Goal: Task Accomplishment & Management: Use online tool/utility

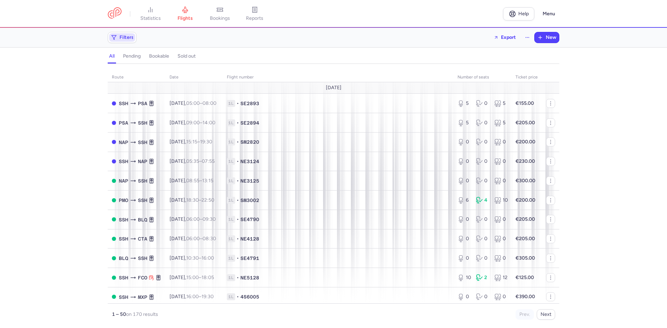
click at [118, 37] on span "Filters" at bounding box center [122, 37] width 26 height 8
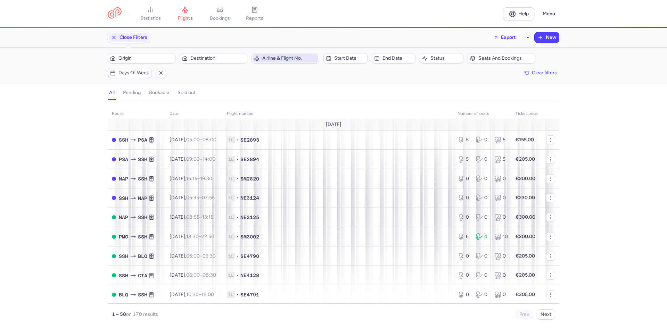
click at [287, 58] on span "Airline & Flight No." at bounding box center [289, 59] width 55 height 6
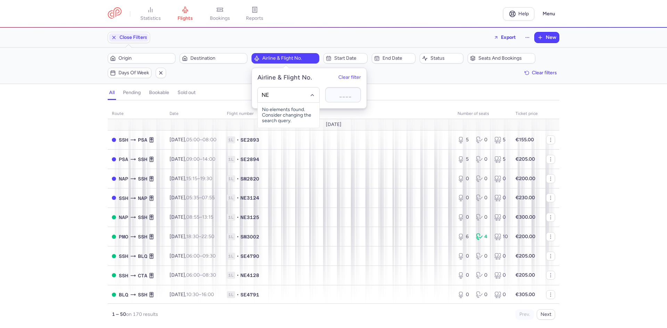
type input "NES"
click at [271, 109] on span "Nesma Airlines" at bounding box center [271, 111] width 0 height 6
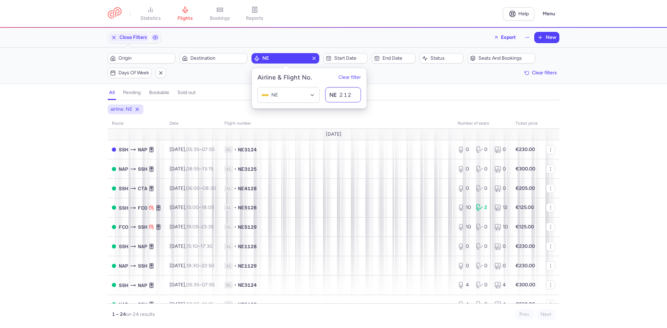
type input "2122"
click at [400, 90] on div "all pending bookable sold out" at bounding box center [333, 94] width 451 height 12
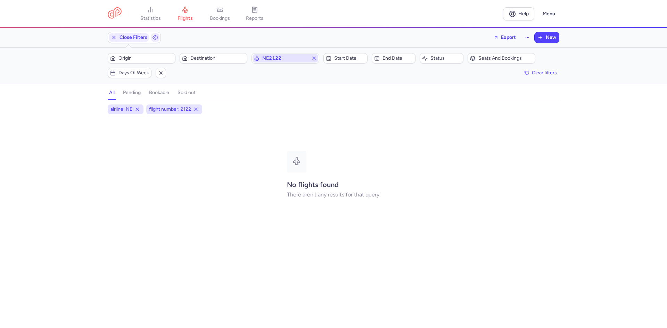
click at [279, 56] on span "NE2122" at bounding box center [285, 59] width 46 height 6
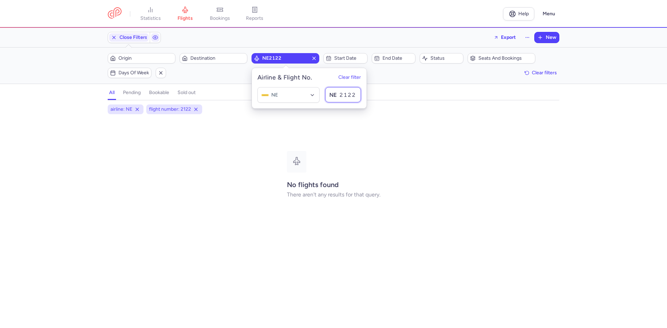
drag, startPoint x: 340, startPoint y: 96, endPoint x: 354, endPoint y: 89, distance: 16.5
click at [355, 96] on input "2122" at bounding box center [343, 94] width 36 height 15
type input "3124"
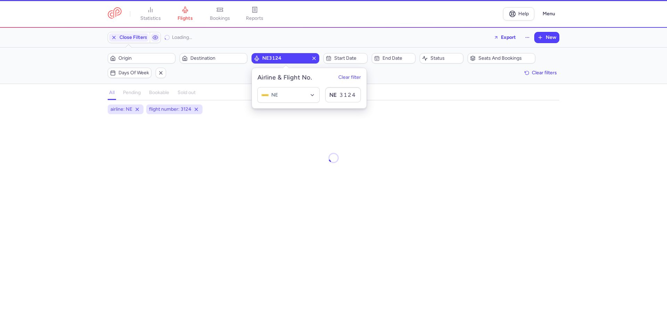
click at [421, 87] on div "all pending bookable sold out 2" at bounding box center [333, 92] width 451 height 15
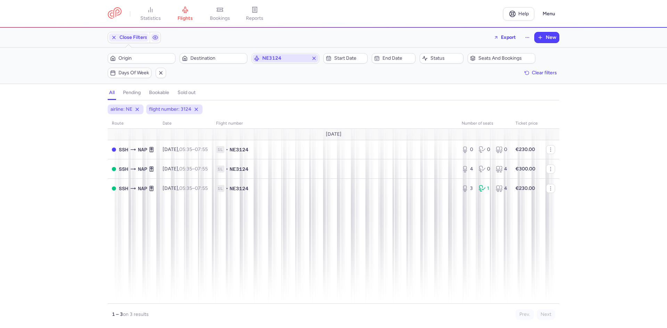
click at [286, 57] on span "NE3124" at bounding box center [285, 59] width 46 height 6
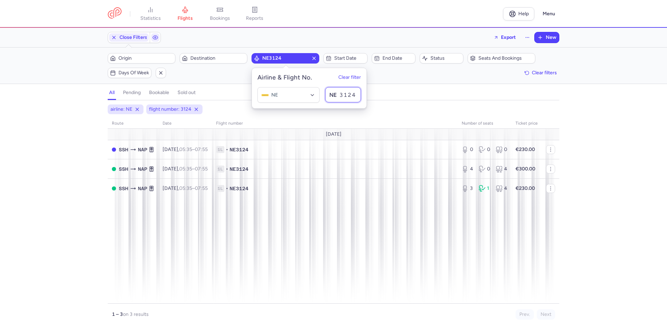
click at [355, 95] on input "3124" at bounding box center [343, 94] width 36 height 15
type input "3125"
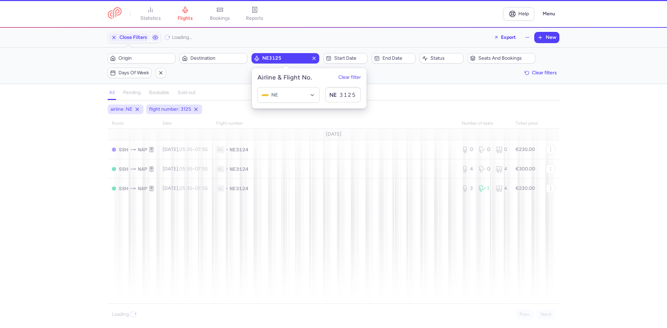
click at [415, 107] on div "airline: NE flight number: 3125" at bounding box center [333, 109] width 454 height 12
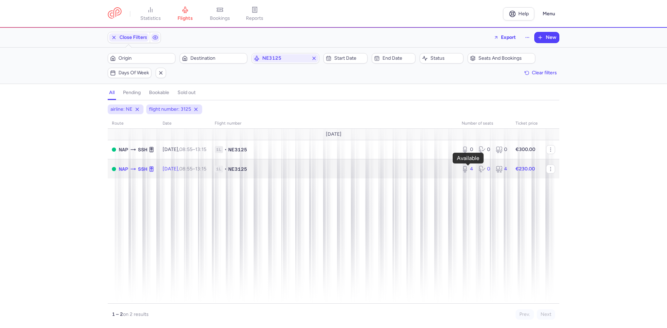
click at [466, 168] on icon at bounding box center [464, 169] width 7 height 7
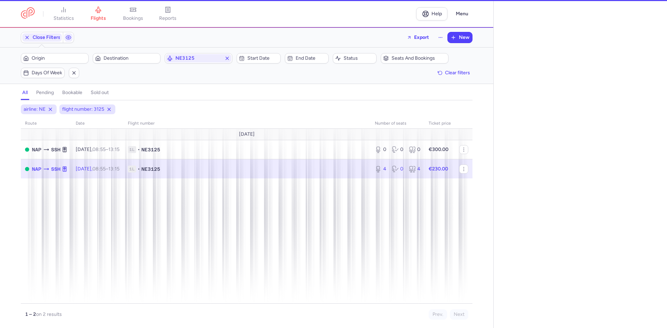
select select "days"
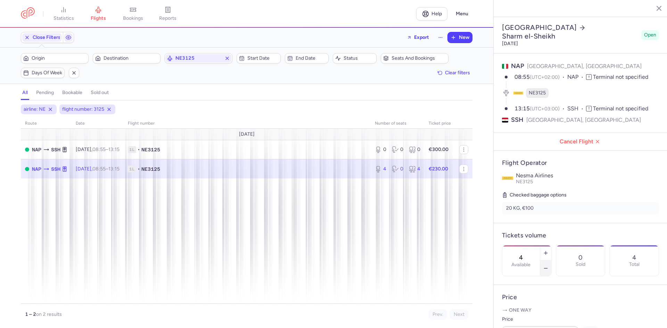
click at [548, 266] on icon "button" at bounding box center [546, 269] width 6 height 6
type input "2"
click at [524, 316] on span "Save changes" at bounding box center [525, 314] width 34 height 6
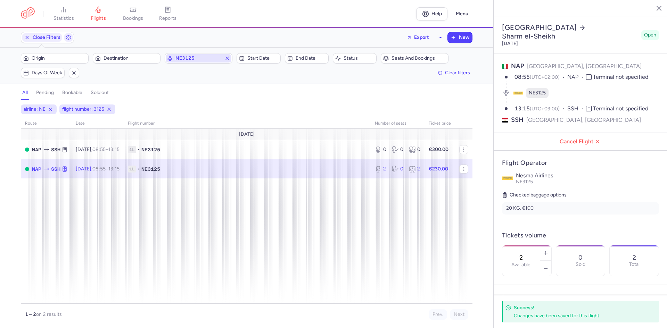
click at [192, 59] on span "NE3125" at bounding box center [198, 59] width 46 height 6
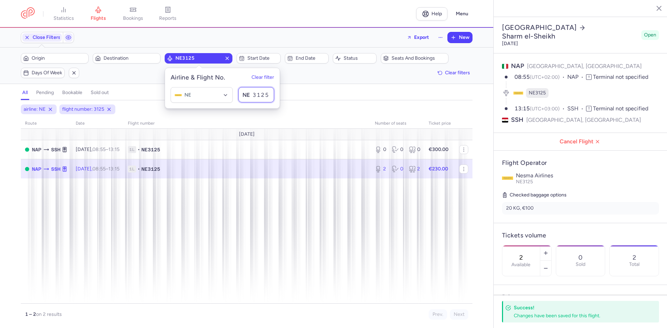
drag, startPoint x: 266, startPoint y: 93, endPoint x: 270, endPoint y: 93, distance: 4.2
click at [270, 93] on input "3125" at bounding box center [256, 94] width 36 height 15
type input "3126"
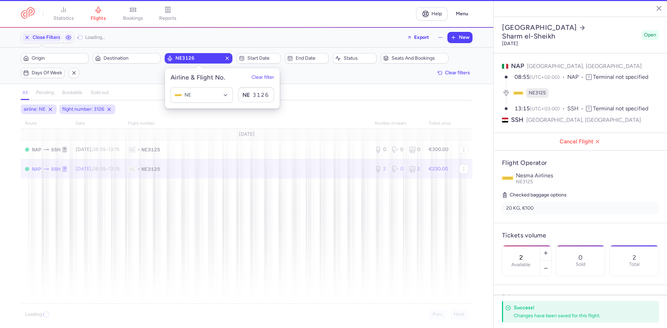
click at [338, 90] on div "all pending bookable sold out" at bounding box center [246, 94] width 451 height 12
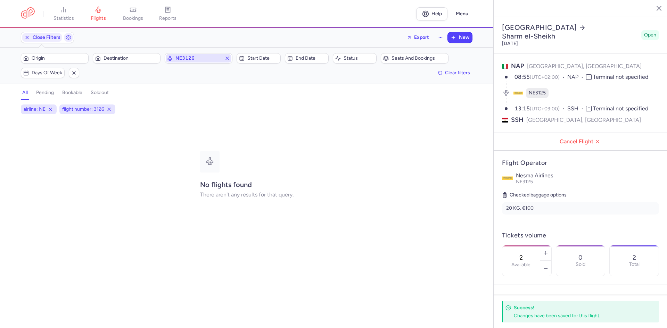
click at [195, 57] on span "NE3126" at bounding box center [198, 59] width 46 height 6
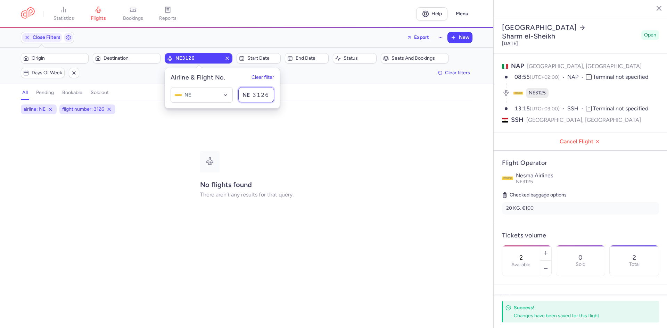
drag, startPoint x: 263, startPoint y: 96, endPoint x: 250, endPoint y: 95, distance: 12.9
click at [250, 95] on input "3126" at bounding box center [256, 94] width 36 height 15
type input "5128"
click at [307, 99] on div "all pending bookable sold out" at bounding box center [246, 94] width 451 height 12
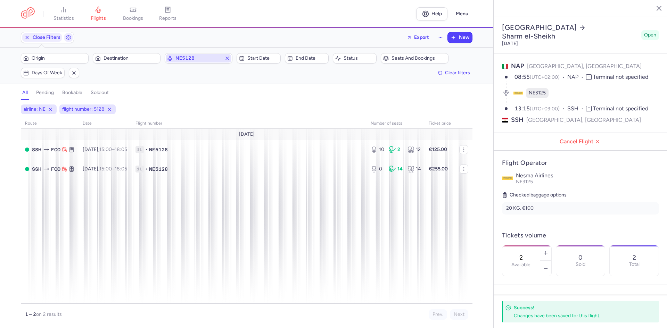
click at [206, 56] on span "NE5128" at bounding box center [198, 59] width 46 height 6
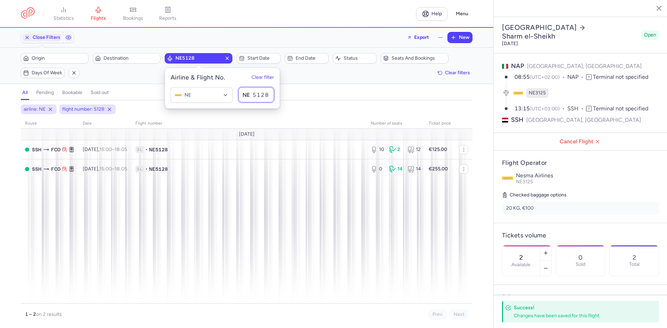
drag, startPoint x: 262, startPoint y: 95, endPoint x: 270, endPoint y: 95, distance: 8.0
click at [270, 95] on input "5128" at bounding box center [256, 94] width 36 height 15
type input "6122"
click at [309, 86] on div "all pending bookable sold out 2" at bounding box center [246, 92] width 451 height 15
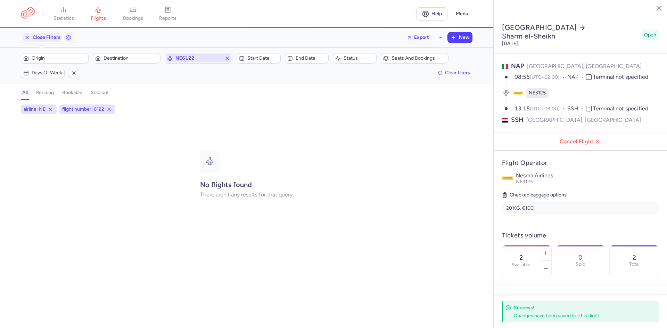
click at [207, 58] on span "NE6122" at bounding box center [198, 59] width 46 height 6
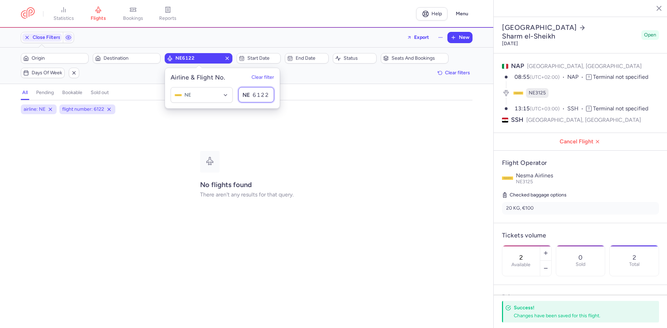
drag, startPoint x: 253, startPoint y: 96, endPoint x: 268, endPoint y: 96, distance: 14.9
click at [268, 96] on input "6122" at bounding box center [256, 94] width 36 height 15
type input "7120"
click at [284, 88] on div "all pending bookable sold out" at bounding box center [246, 94] width 451 height 12
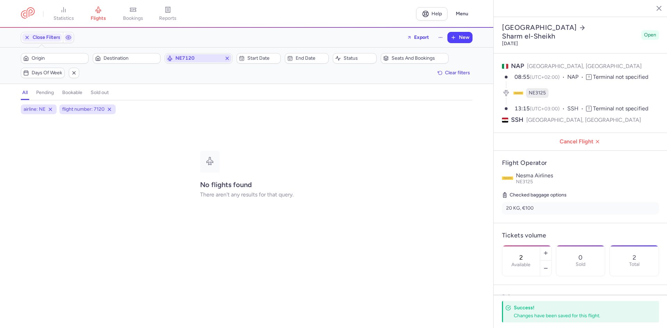
click at [195, 56] on span "NE7120" at bounding box center [198, 59] width 46 height 6
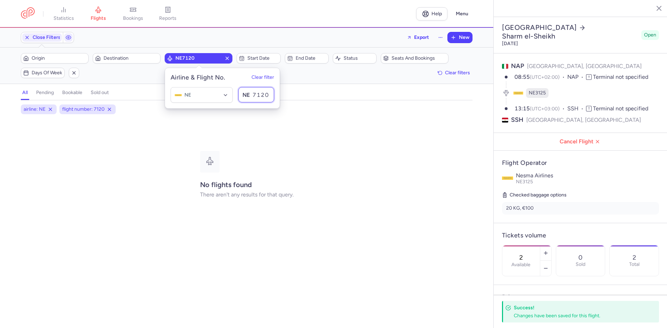
drag, startPoint x: 266, startPoint y: 93, endPoint x: 270, endPoint y: 93, distance: 4.2
click at [270, 93] on input "7120" at bounding box center [256, 94] width 36 height 15
type input "7121"
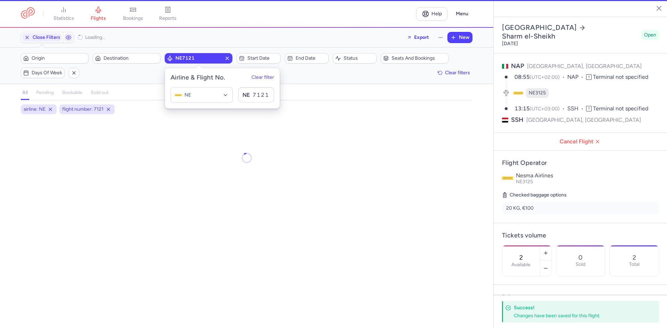
click at [301, 99] on div "all pending bookable sold out" at bounding box center [246, 94] width 451 height 12
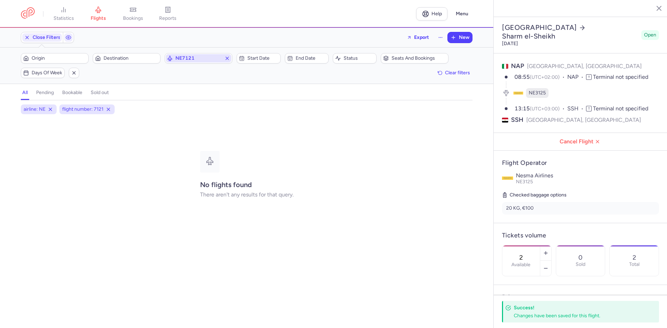
click at [200, 55] on span "NE7121" at bounding box center [199, 58] width 66 height 8
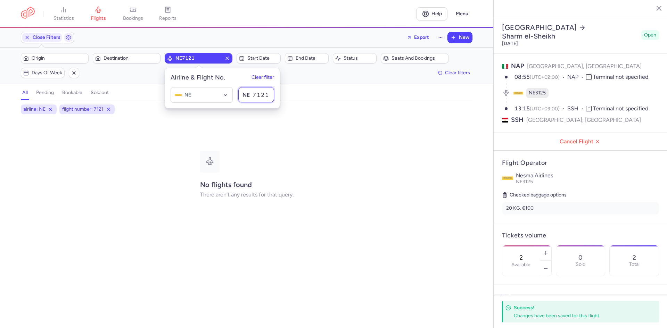
drag, startPoint x: 252, startPoint y: 94, endPoint x: 270, endPoint y: 94, distance: 17.7
click at [270, 94] on input "7121" at bounding box center [256, 94] width 36 height 15
type input "8101"
type input "NP"
click at [194, 108] on span "Nile Air" at bounding box center [193, 111] width 16 height 6
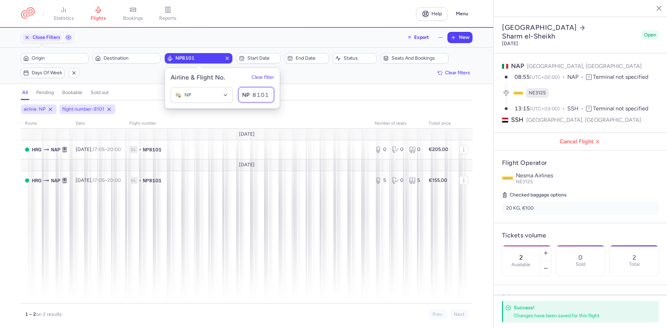
type input "8101"
click at [307, 93] on div "all pending bookable sold out" at bounding box center [246, 94] width 451 height 12
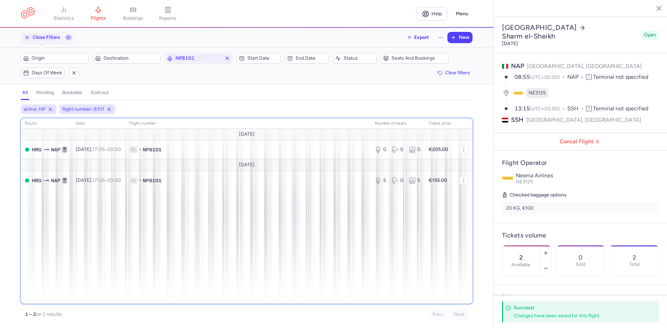
click at [284, 249] on div "route date Flight number number of seats Ticket price [DATE] HRG NAP [DATE] 17:…" at bounding box center [246, 210] width 451 height 185
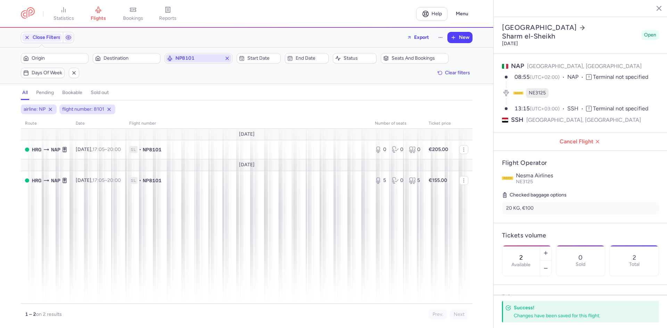
click at [201, 59] on span "NP8101" at bounding box center [198, 59] width 46 height 6
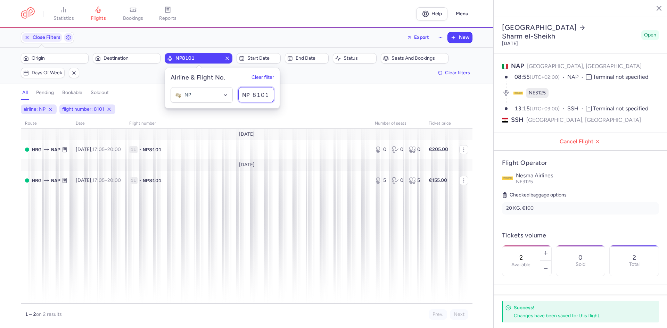
drag, startPoint x: 258, startPoint y: 95, endPoint x: 268, endPoint y: 96, distance: 10.1
click at [268, 96] on input "8101" at bounding box center [256, 94] width 36 height 15
type input "8709"
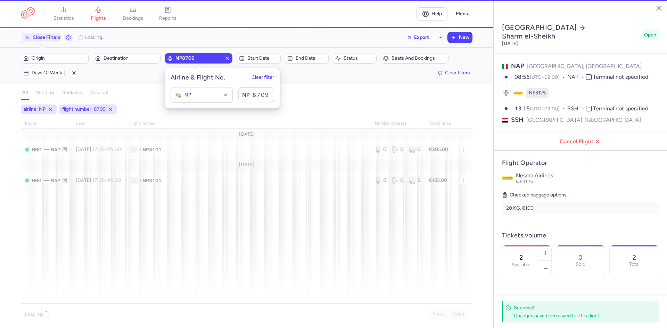
click at [333, 77] on div "Origin Destination NP8709 Start date End date Status Seats and bookings Days of…" at bounding box center [246, 65] width 451 height 25
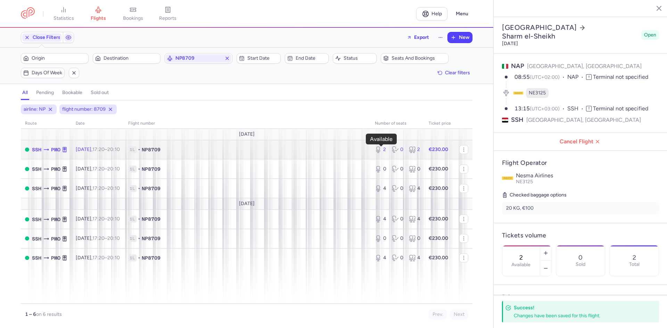
click at [379, 151] on icon at bounding box center [378, 149] width 7 height 7
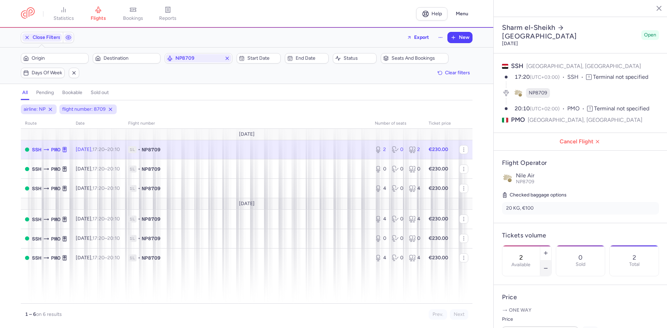
click at [548, 266] on icon "button" at bounding box center [546, 269] width 6 height 6
type input "0"
click at [527, 314] on span "Save changes" at bounding box center [525, 314] width 34 height 6
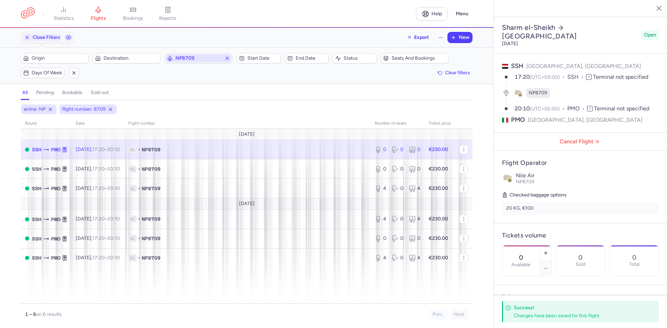
click at [200, 59] on span "NP8709" at bounding box center [198, 59] width 46 height 6
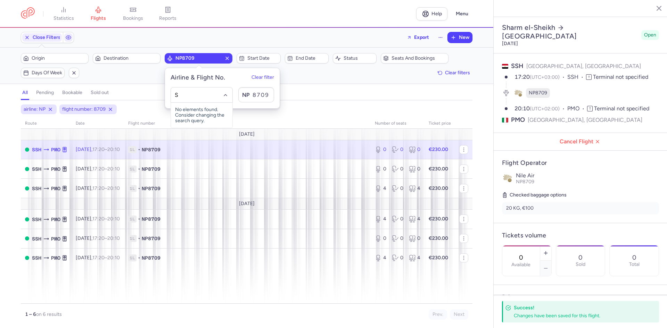
type input "SE"
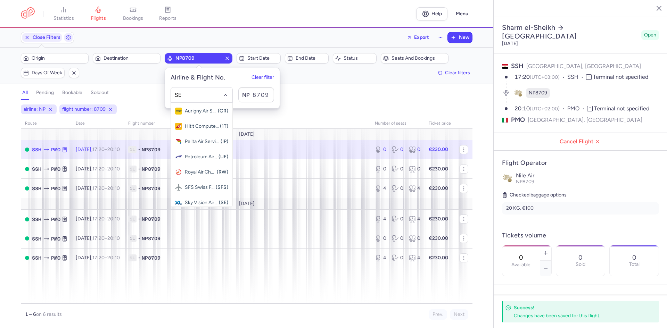
scroll to position [138, 0]
click at [206, 202] on span "Sky Vision Airlines" at bounding box center [201, 202] width 33 height 6
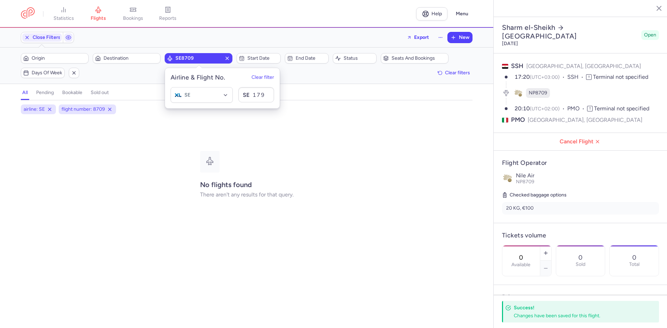
type input "1791"
click at [320, 92] on div "all pending bookable sold out" at bounding box center [246, 94] width 451 height 12
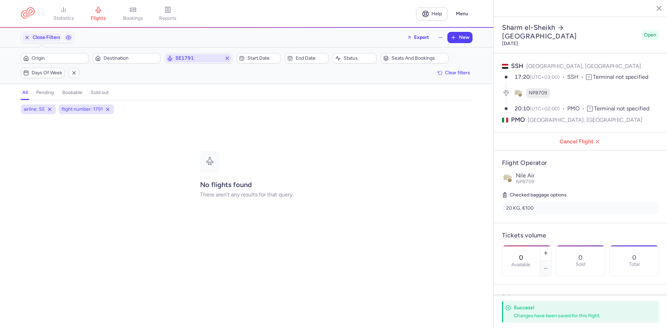
click at [201, 57] on span "SE1791" at bounding box center [198, 59] width 46 height 6
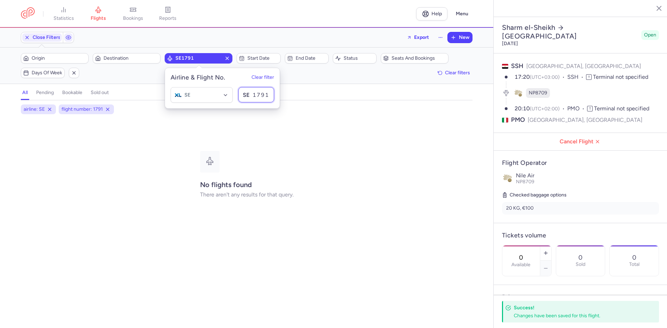
drag, startPoint x: 252, startPoint y: 94, endPoint x: 267, endPoint y: 96, distance: 14.6
click at [267, 96] on input "1791" at bounding box center [256, 94] width 36 height 15
type input "2893"
click at [334, 97] on div "all pending bookable sold out" at bounding box center [246, 94] width 451 height 12
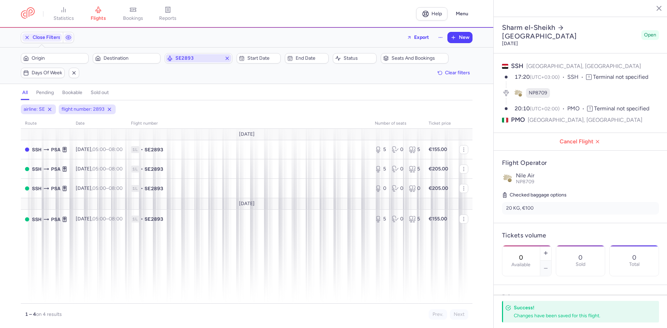
click at [206, 58] on span "SE2893" at bounding box center [198, 59] width 46 height 6
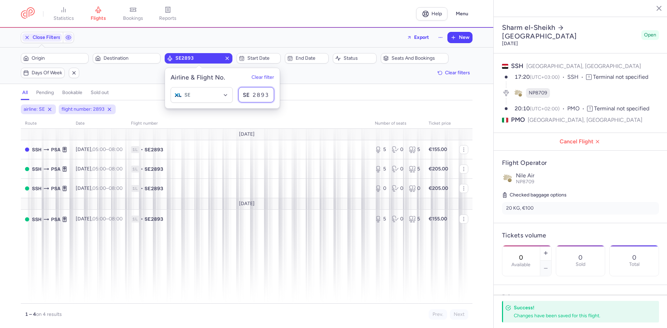
drag, startPoint x: 253, startPoint y: 93, endPoint x: 293, endPoint y: 87, distance: 40.8
click at [274, 94] on input "2893" at bounding box center [256, 94] width 36 height 15
type input "6610"
click at [293, 87] on div "all pending bookable sold out 2" at bounding box center [246, 92] width 451 height 15
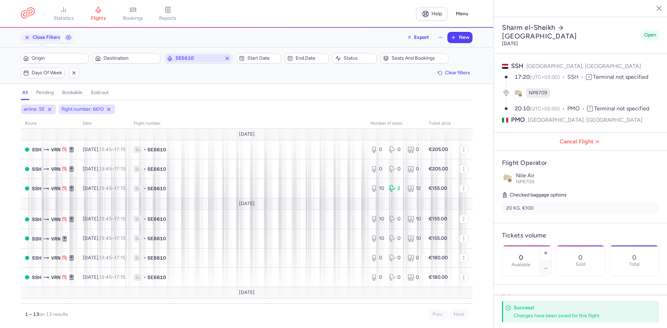
click at [195, 57] on span "SE6610" at bounding box center [198, 59] width 46 height 6
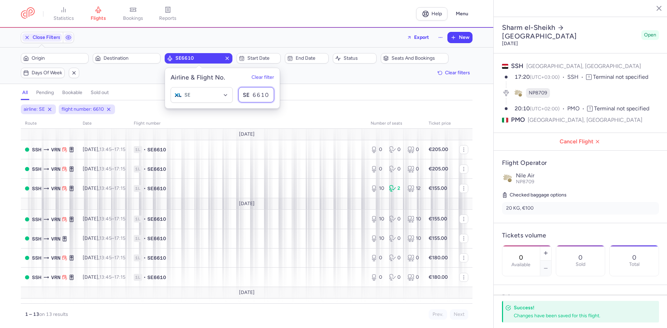
drag, startPoint x: 266, startPoint y: 95, endPoint x: 270, endPoint y: 95, distance: 4.6
click at [270, 95] on input "6610" at bounding box center [256, 94] width 36 height 15
type input "6611"
click at [341, 84] on section "Filters (2) – 13 results Origin Destination SE6610 Start date End date Status S…" at bounding box center [246, 66] width 493 height 36
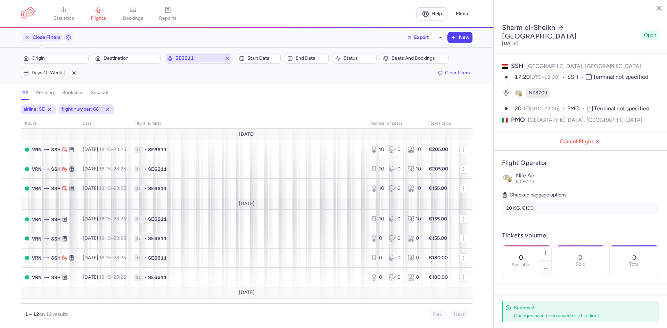
click at [205, 59] on span "SE6611" at bounding box center [198, 59] width 46 height 6
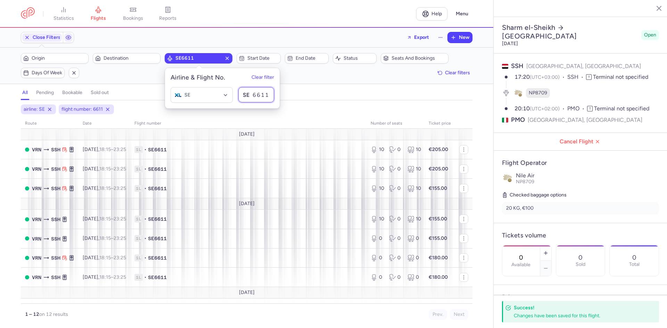
drag, startPoint x: 253, startPoint y: 95, endPoint x: 269, endPoint y: 95, distance: 15.6
click at [269, 95] on input "6611" at bounding box center [256, 94] width 36 height 15
type input "7738"
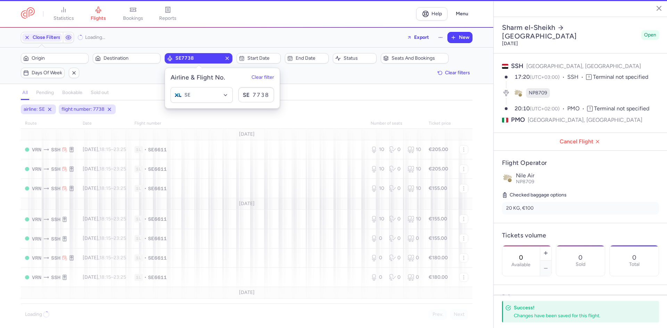
click at [359, 84] on div "Close Filters Loading... Export New Filters (2) – Loading... Origin Destination…" at bounding box center [246, 178] width 493 height 300
